Goal: Complete application form: Complete application form

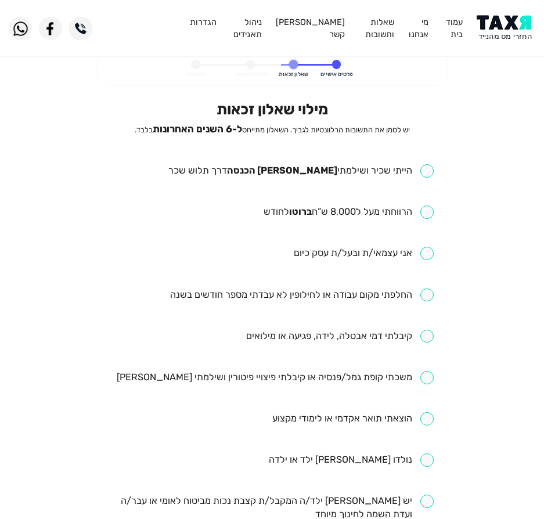
click at [368, 181] on ul "הייתי שכיר ושילמתי מס הכנסה דרך תלוש שכר הרווחתי מעל ל8,000 ש”ח ברוטו לחודש אני…" at bounding box center [272, 480] width 324 height 632
click at [377, 171] on input "checkbox" at bounding box center [300, 170] width 265 height 13
checkbox input "true"
click at [311, 211] on input "checkbox" at bounding box center [349, 212] width 170 height 13
checkbox input "true"
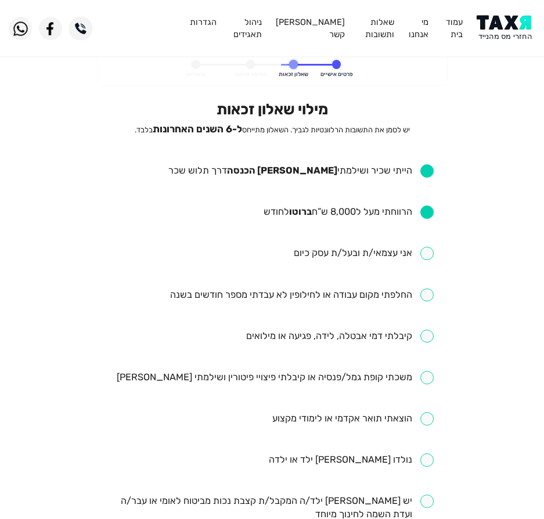
click at [379, 295] on input "checkbox" at bounding box center [302, 295] width 264 height 13
checkbox input "true"
click at [301, 350] on ul "הייתי שכיר ושילמתי מס הכנסה דרך תלוש שכר הרווחתי מעל ל8,000 ש”ח ברוטו לחודש אני…" at bounding box center [272, 480] width 324 height 632
click at [300, 345] on ul "הייתי שכיר ושילמתי מס הכנסה דרך תלוש שכר הרווחתי מעל ל8,000 ש”ח ברוטו לחודש אני…" at bounding box center [272, 480] width 324 height 632
click at [272, 339] on input "checkbox" at bounding box center [340, 336] width 188 height 13
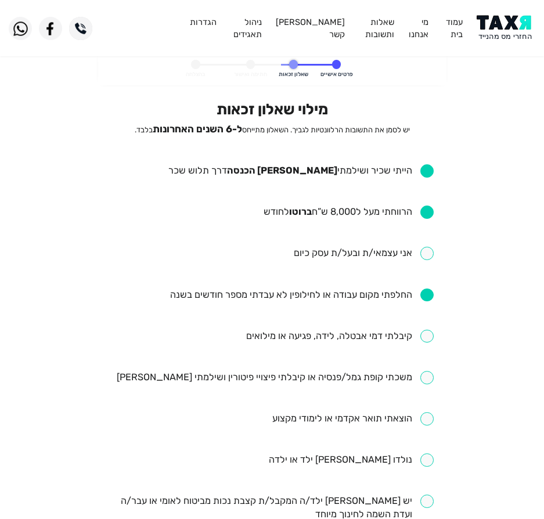
checkbox input "true"
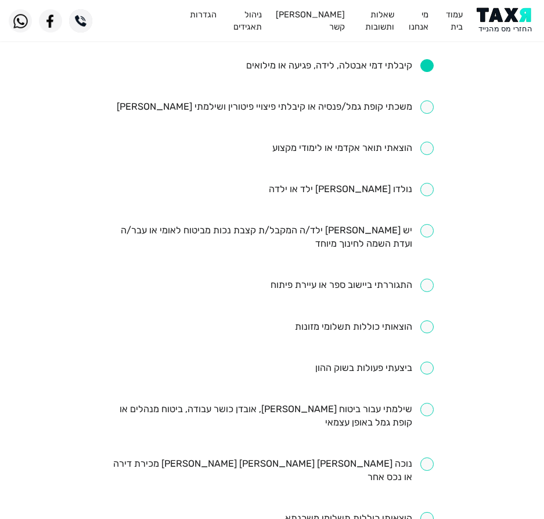
scroll to position [290, 0]
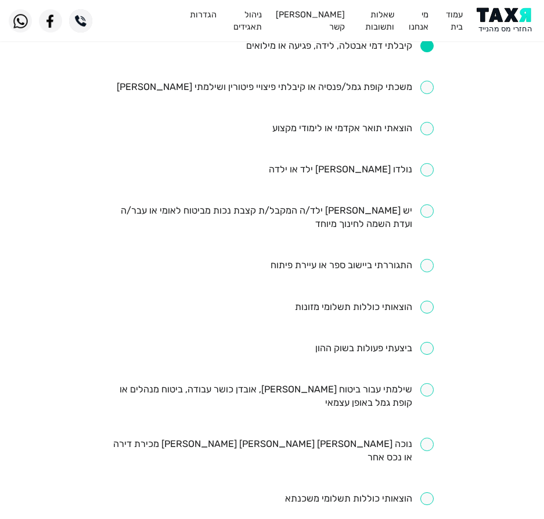
click at [376, 349] on input "checkbox" at bounding box center [374, 348] width 118 height 13
checkbox input "true"
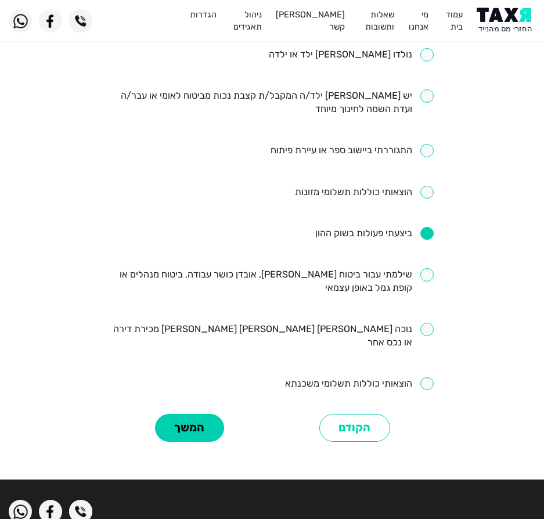
scroll to position [407, 0]
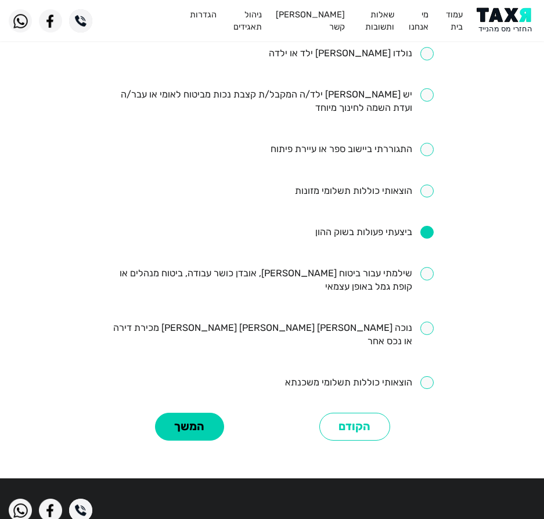
click at [366, 276] on input "checkbox" at bounding box center [272, 280] width 324 height 27
checkbox input "true"
click at [172, 413] on button "המשך" at bounding box center [189, 427] width 69 height 28
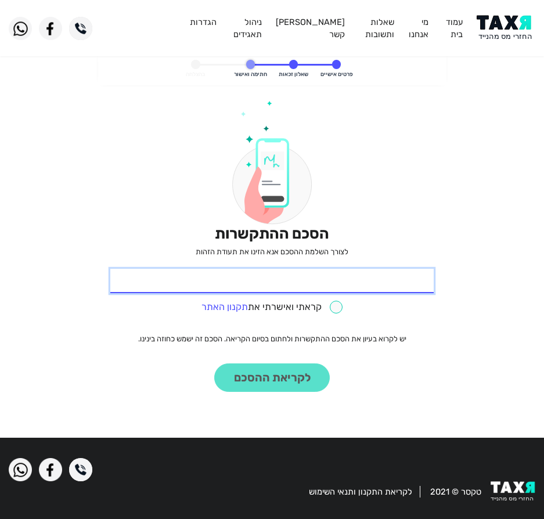
click at [398, 274] on input "* תעודת זהות" at bounding box center [272, 281] width 324 height 24
type input "313564338"
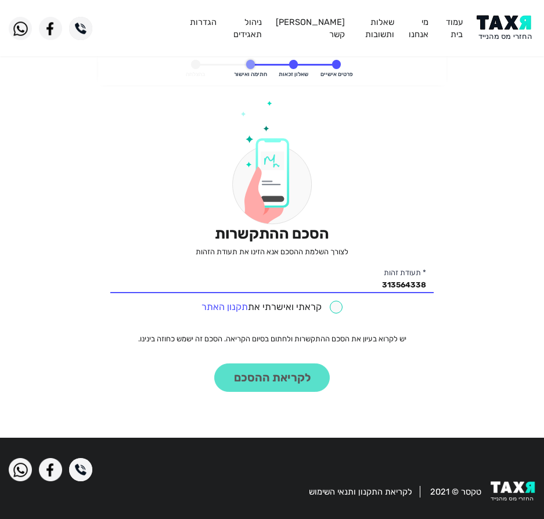
click at [314, 300] on div "קראתי ואישרתי את תקנון האתר" at bounding box center [272, 306] width 324 height 18
click at [312, 303] on input "checkbox" at bounding box center [273, 307] width 142 height 13
checkbox input "true"
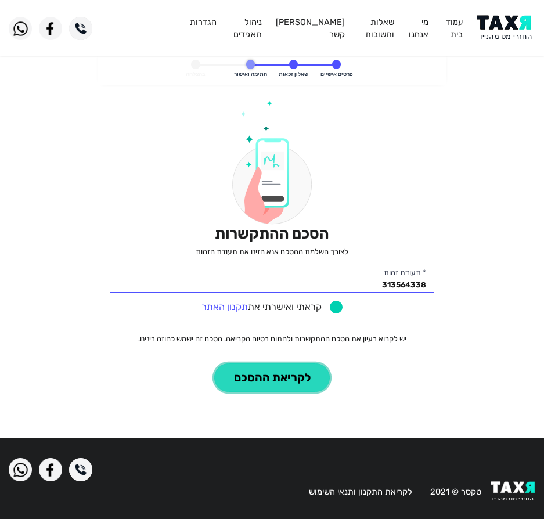
click at [270, 379] on button "לקריאת ההסכם" at bounding box center [272, 378] width 116 height 28
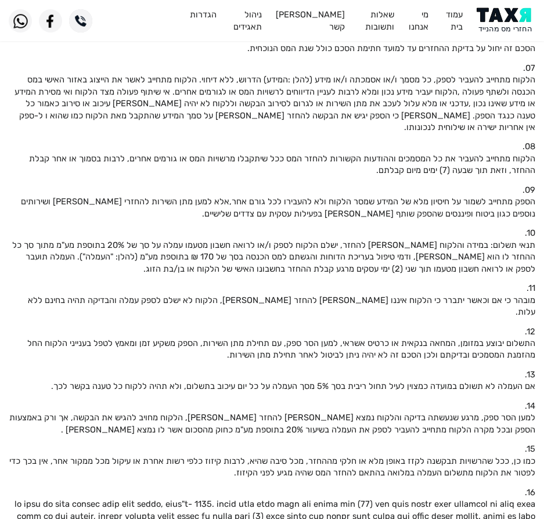
scroll to position [407, 0]
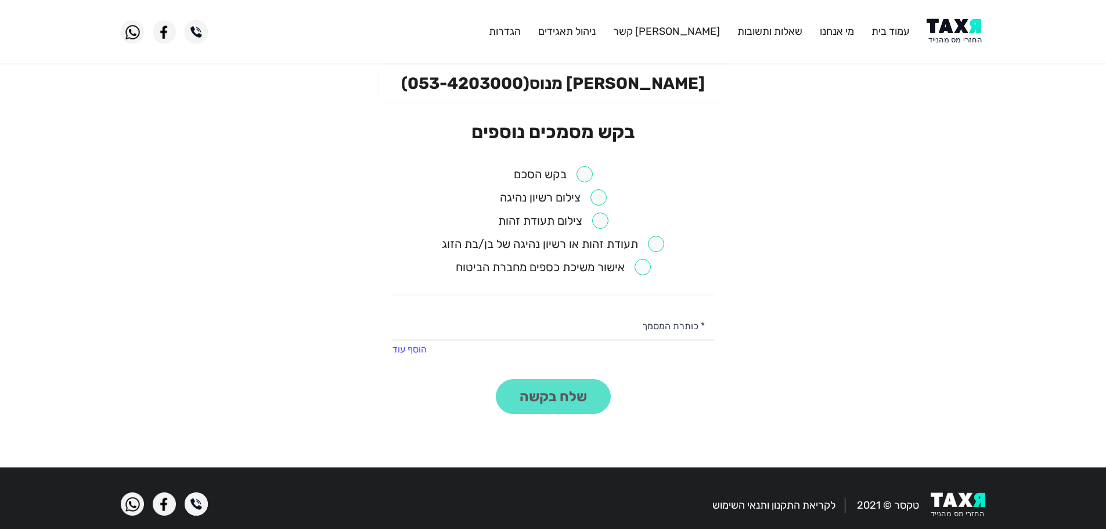
click at [580, 173] on input "checkbox" at bounding box center [553, 174] width 79 height 16
click at [572, 382] on button "שלח בקשה" at bounding box center [553, 396] width 115 height 35
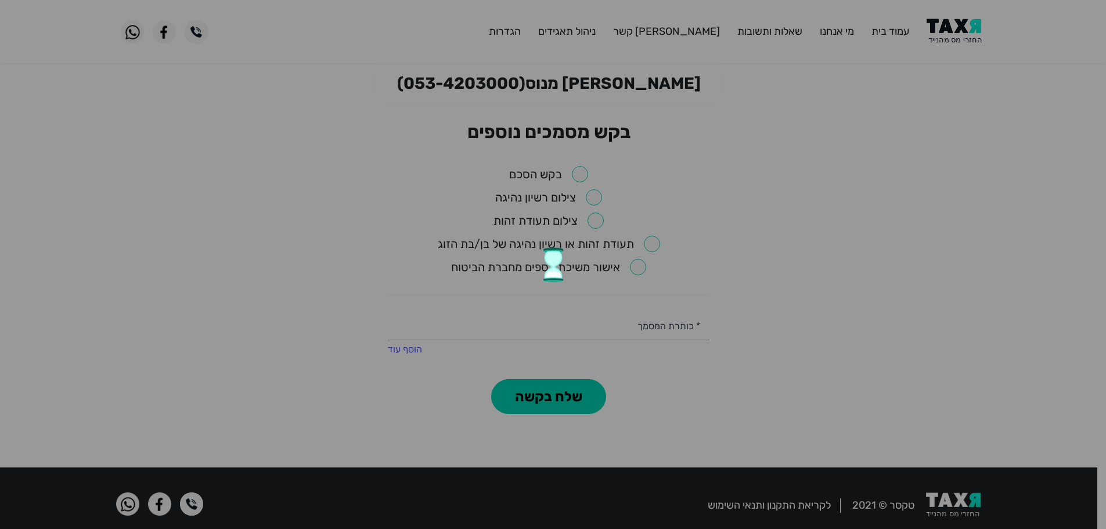
checkbox input "false"
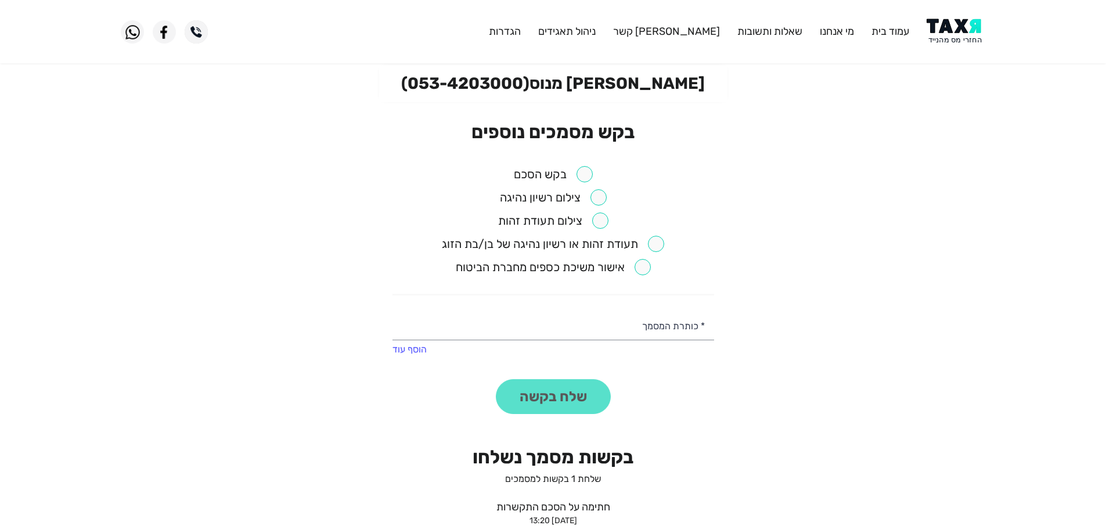
drag, startPoint x: 586, startPoint y: 170, endPoint x: 583, endPoint y: 186, distance: 17.2
click at [586, 170] on input "checkbox" at bounding box center [553, 174] width 79 height 16
click at [586, 383] on button "שלח בקשה" at bounding box center [553, 396] width 115 height 35
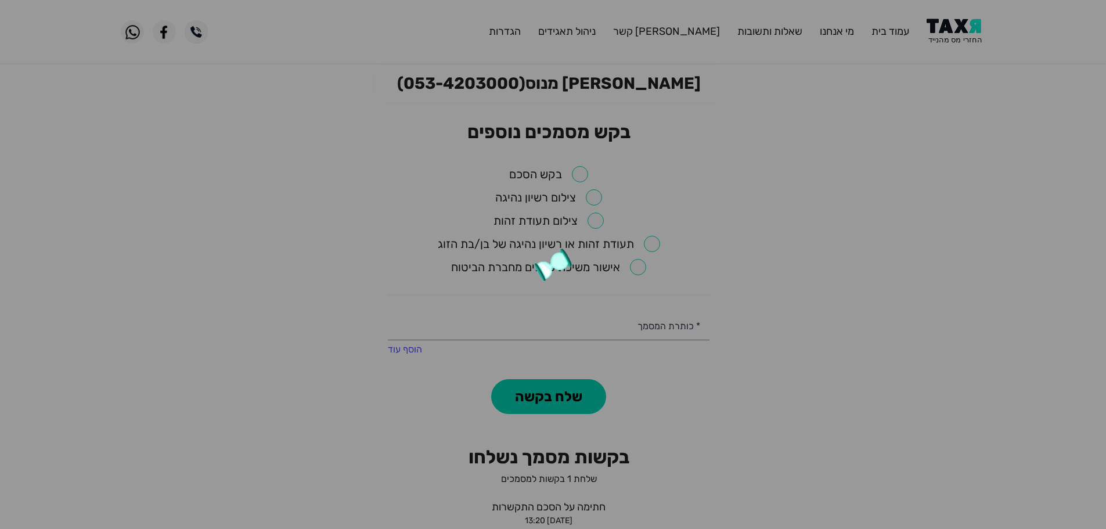
checkbox input "false"
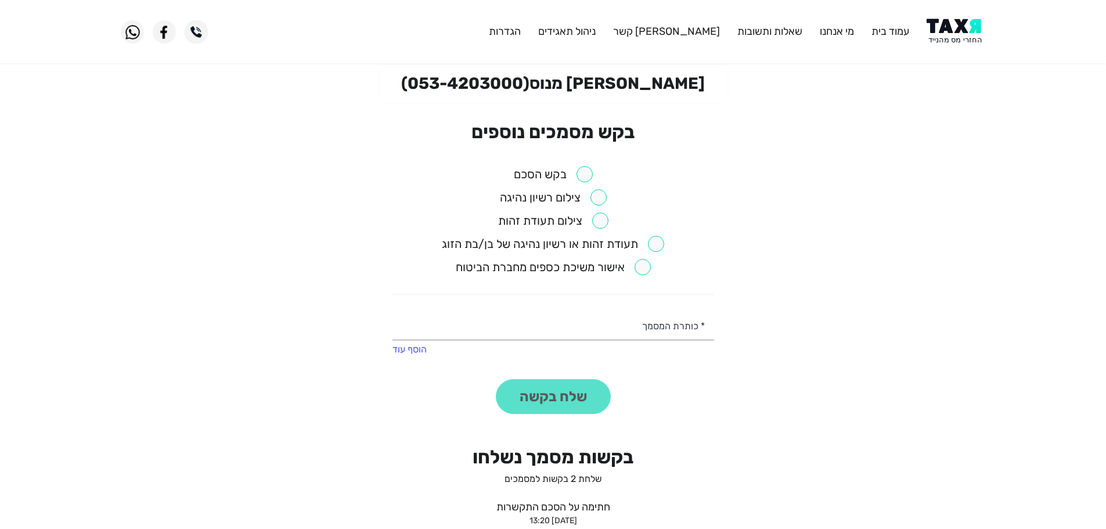
click at [584, 170] on input "checkbox" at bounding box center [553, 174] width 79 height 16
click at [556, 388] on button "שלח בקשה" at bounding box center [553, 396] width 115 height 35
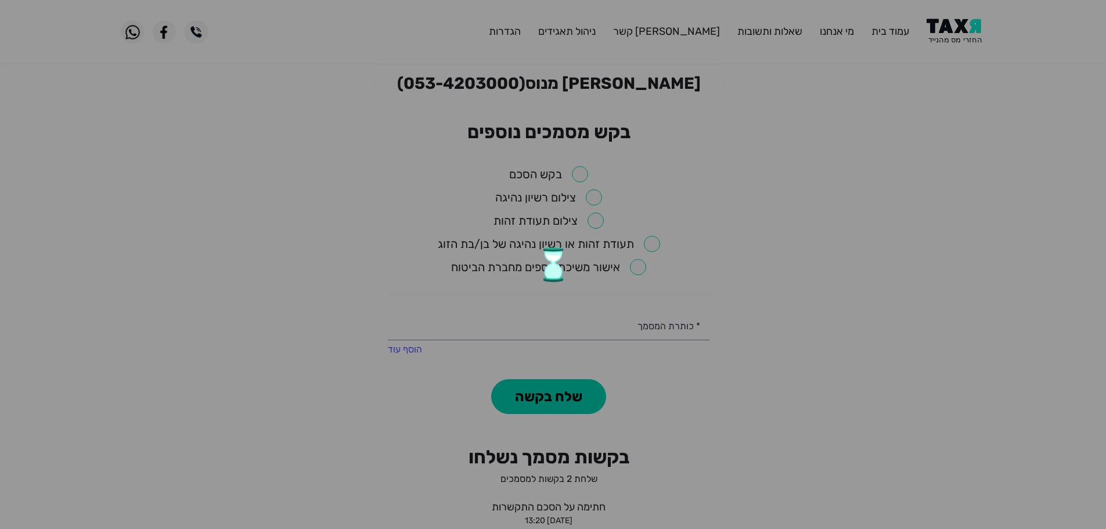
checkbox input "false"
